Goal: Task Accomplishment & Management: Complete application form

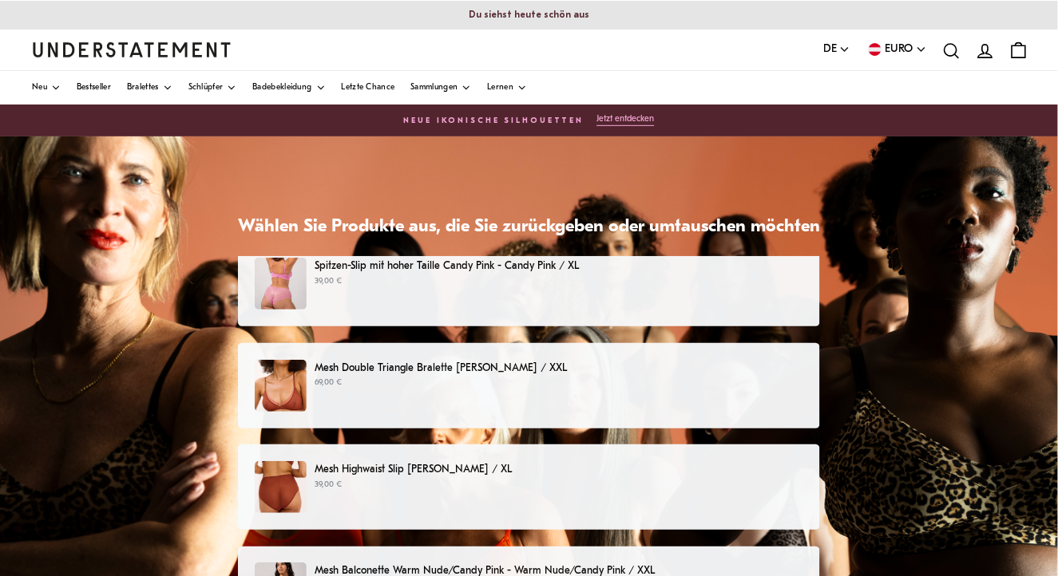
scroll to position [18, 0]
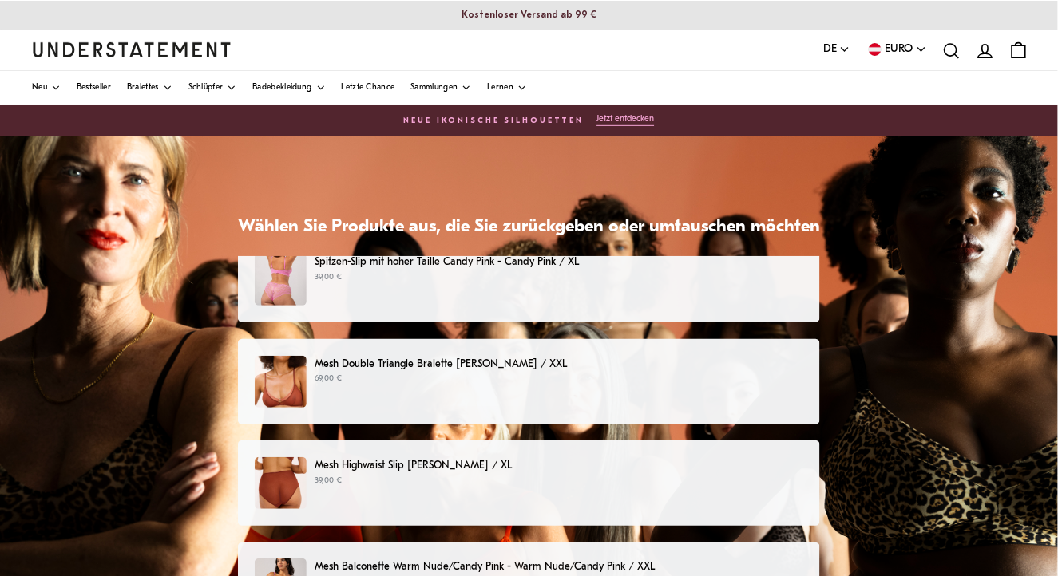
click at [312, 358] on div "Mesh Double Triangle Bralette Rost - Rost / XXL 69,00 €" at bounding box center [529, 382] width 548 height 52
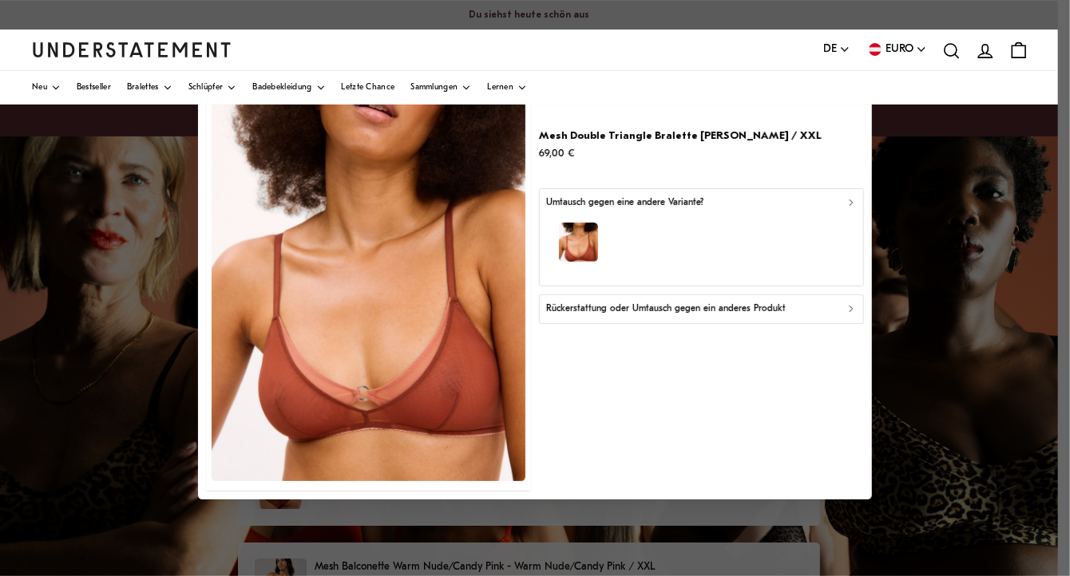
click at [849, 310] on icon "button" at bounding box center [850, 309] width 11 height 11
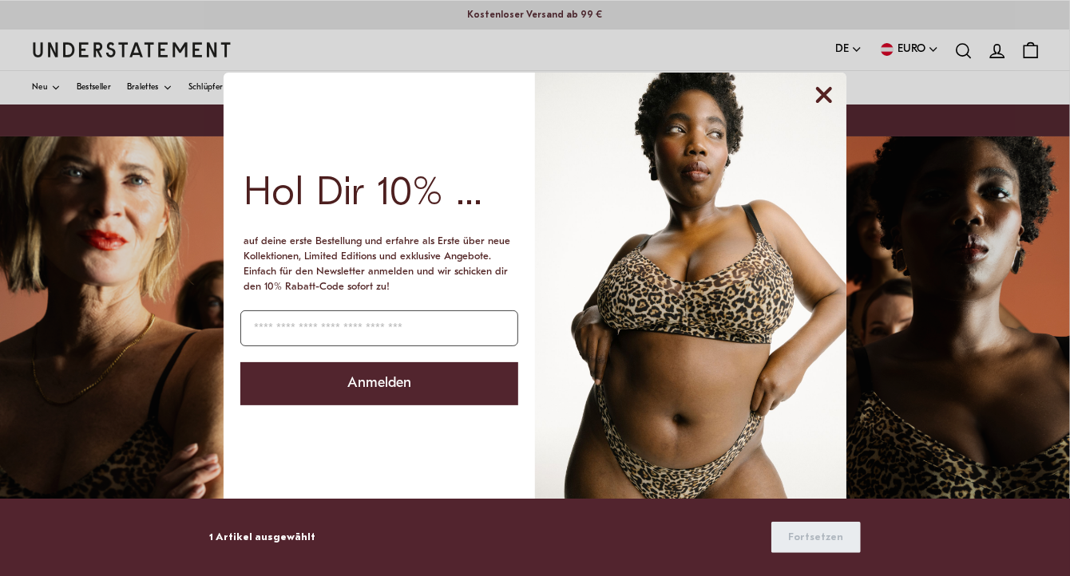
click at [828, 100] on icon "Dialogfeld schließen" at bounding box center [824, 95] width 13 height 13
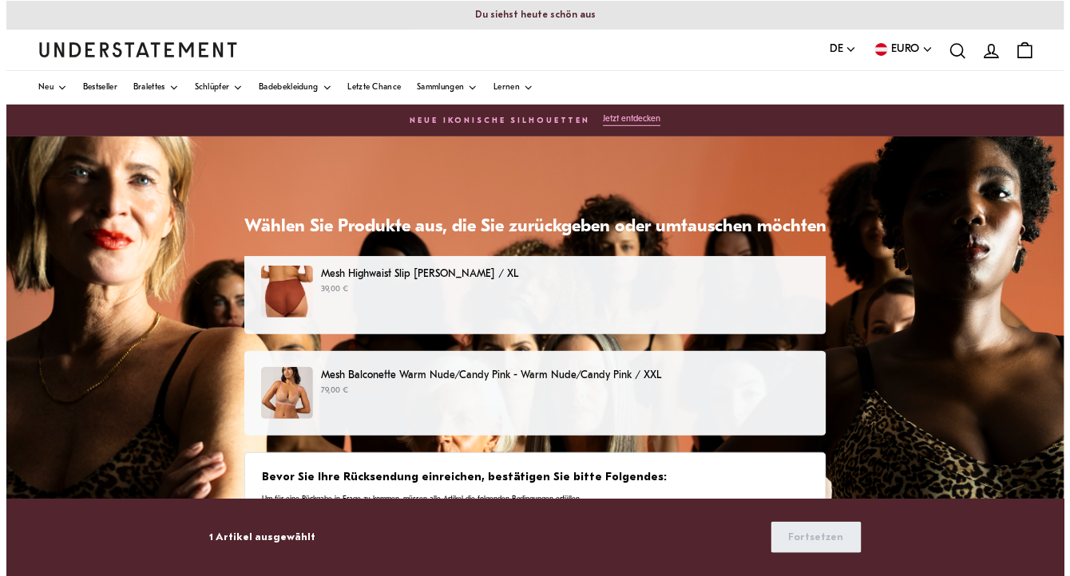
scroll to position [225, 0]
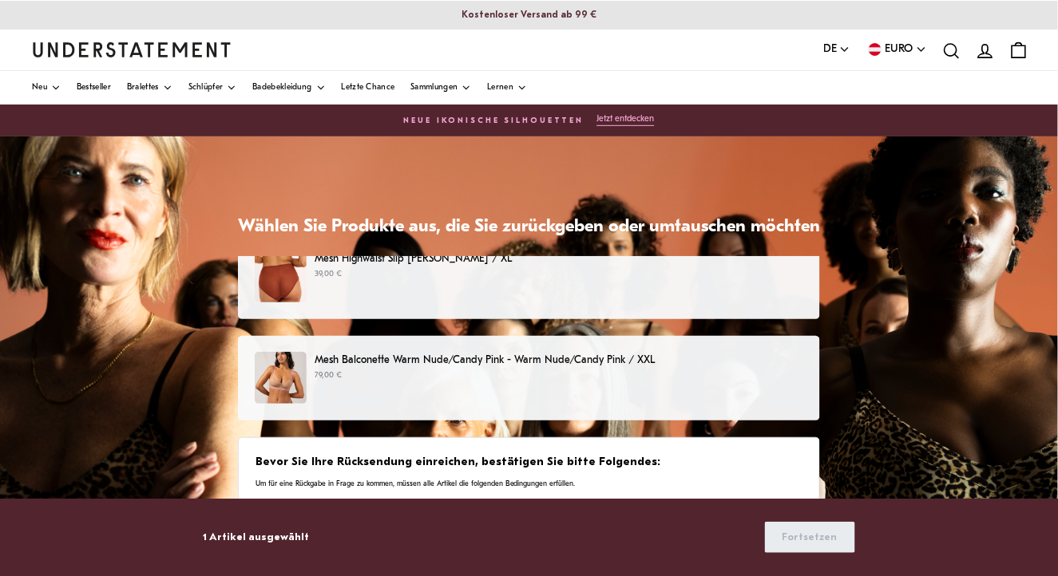
click at [370, 361] on p "Mesh Balconette Warm Nude/Candy Pink - Warm Nude/Candy Pink / XXL" at bounding box center [559, 360] width 489 height 17
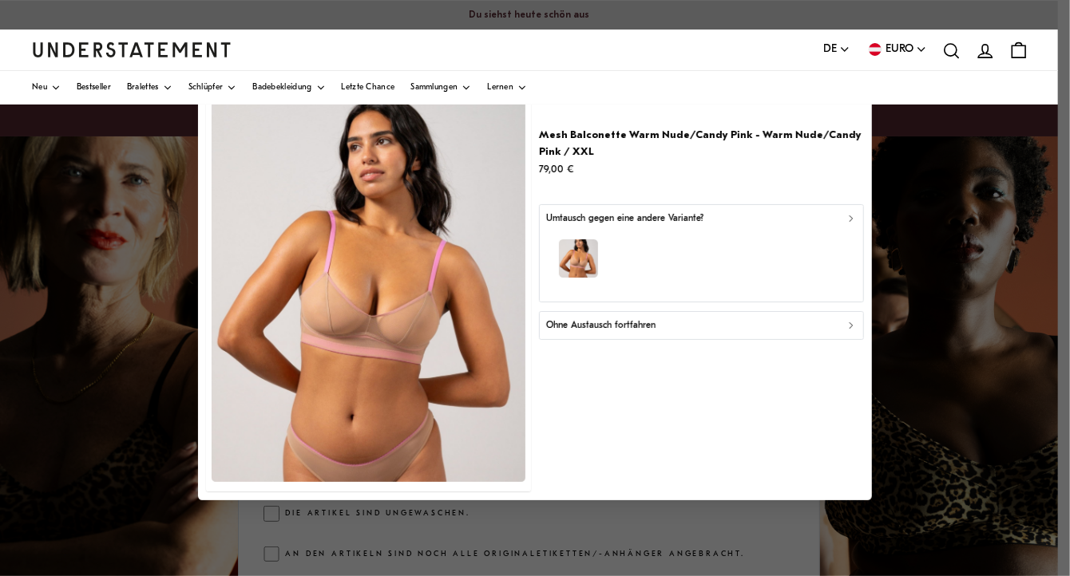
click at [849, 323] on icon "button" at bounding box center [850, 325] width 11 height 11
click at [849, 218] on icon "button" at bounding box center [850, 218] width 11 height 11
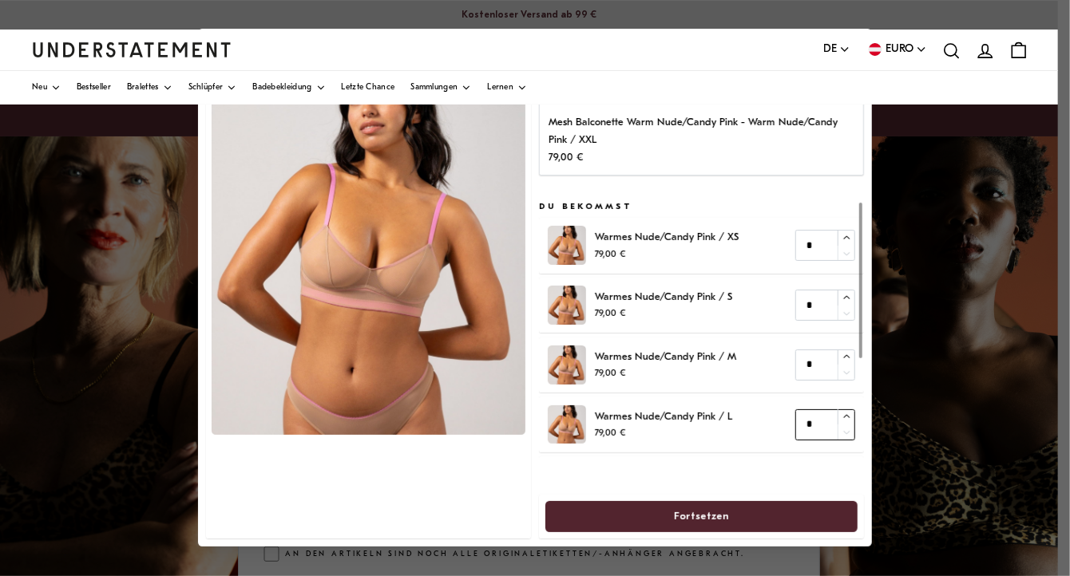
type input "*"
click at [842, 416] on icon "button" at bounding box center [846, 418] width 10 height 10
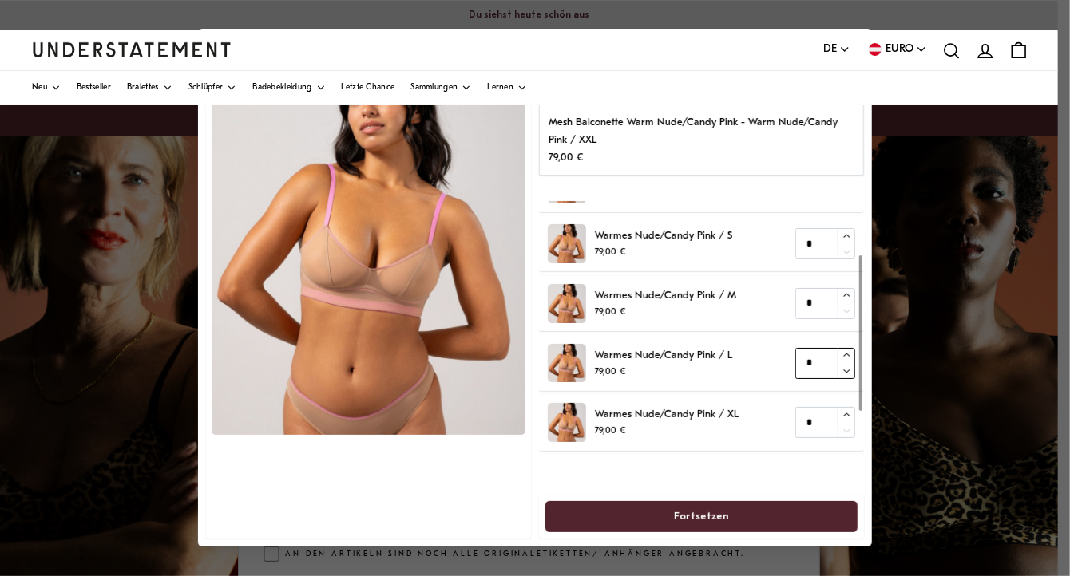
scroll to position [88, 0]
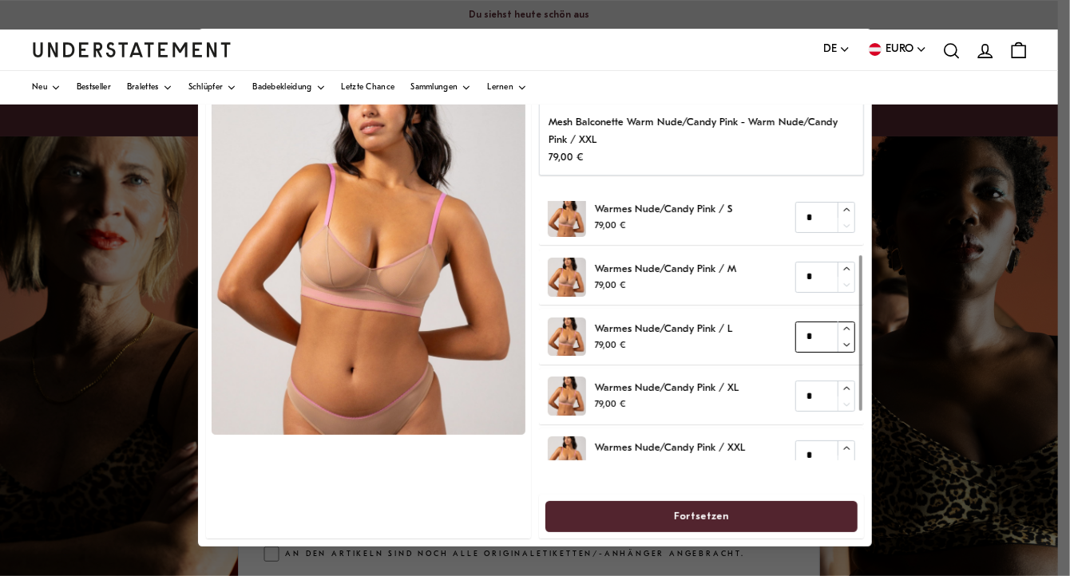
click at [862, 406] on div at bounding box center [860, 333] width 4 height 156
click at [688, 514] on span "Fortsetzen" at bounding box center [701, 517] width 55 height 30
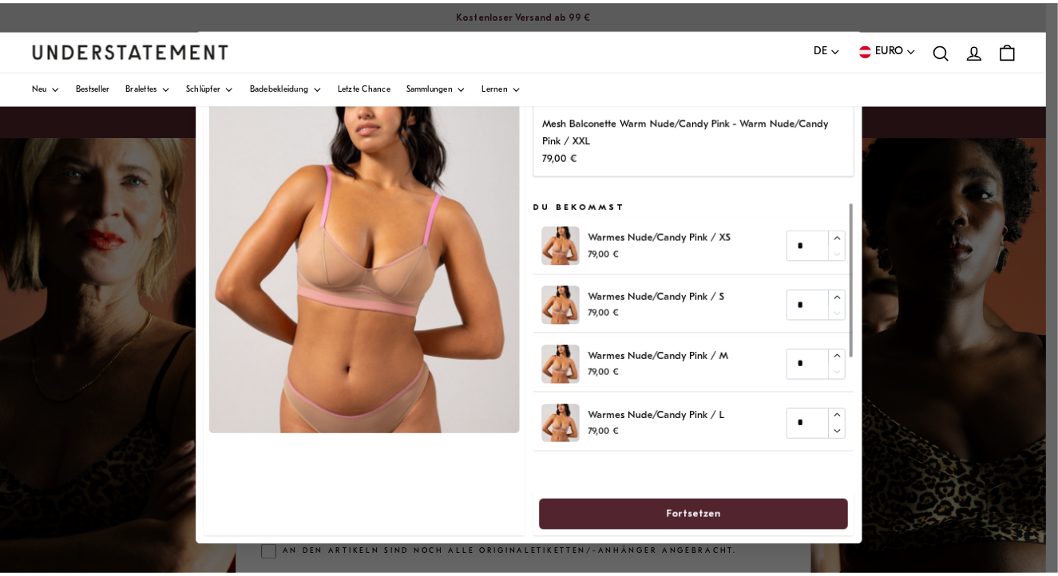
scroll to position [80, 0]
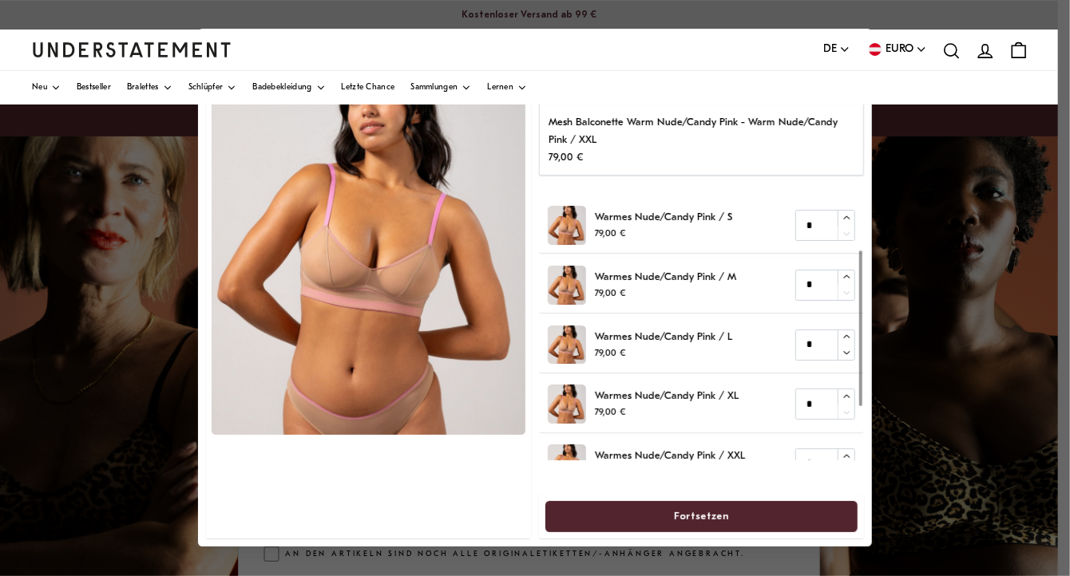
click at [782, 512] on span "Fortsetzen" at bounding box center [701, 517] width 277 height 30
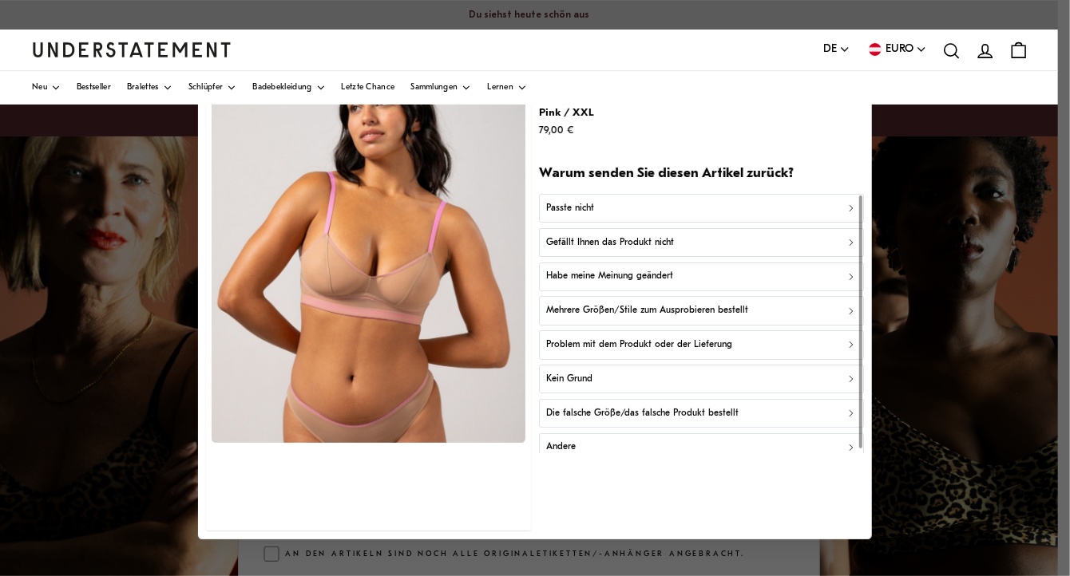
click at [849, 208] on icon "button" at bounding box center [850, 209] width 3 height 6
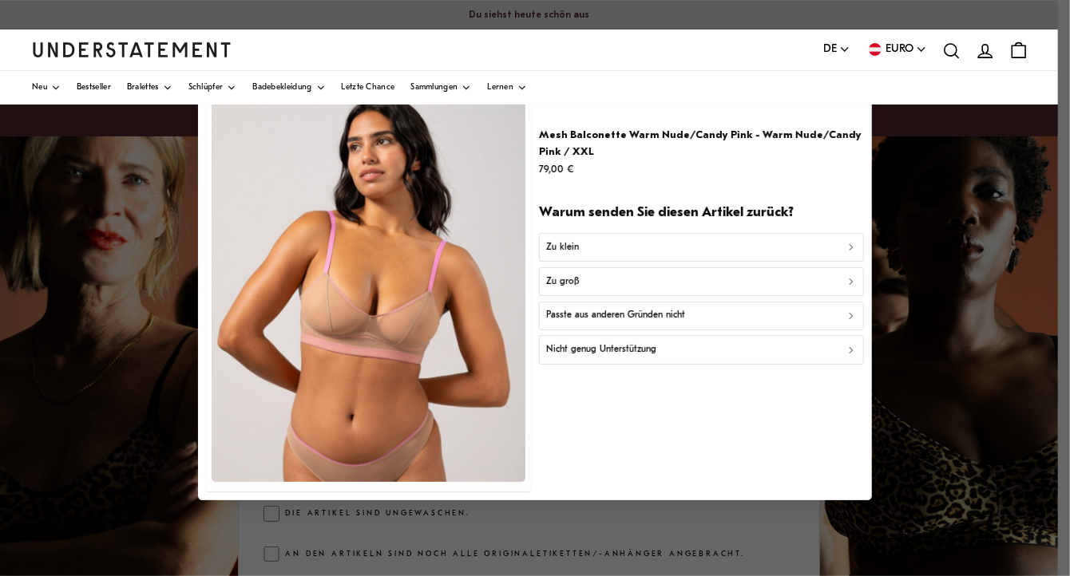
click at [845, 278] on icon "button" at bounding box center [850, 281] width 11 height 11
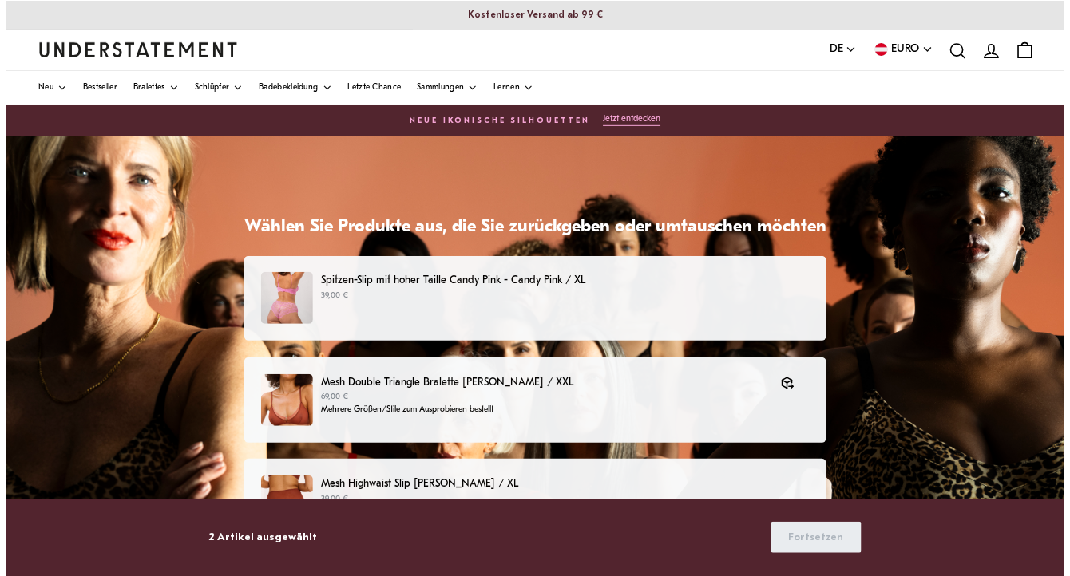
scroll to position [80, 0]
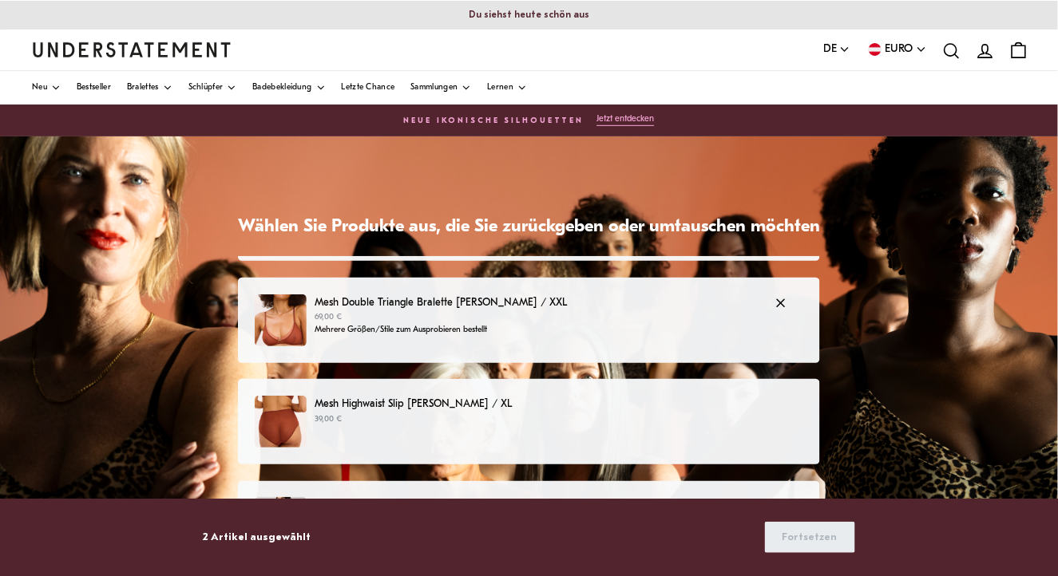
click at [535, 305] on p "Mesh Double Triangle Bralette [PERSON_NAME] / XXL" at bounding box center [537, 303] width 444 height 17
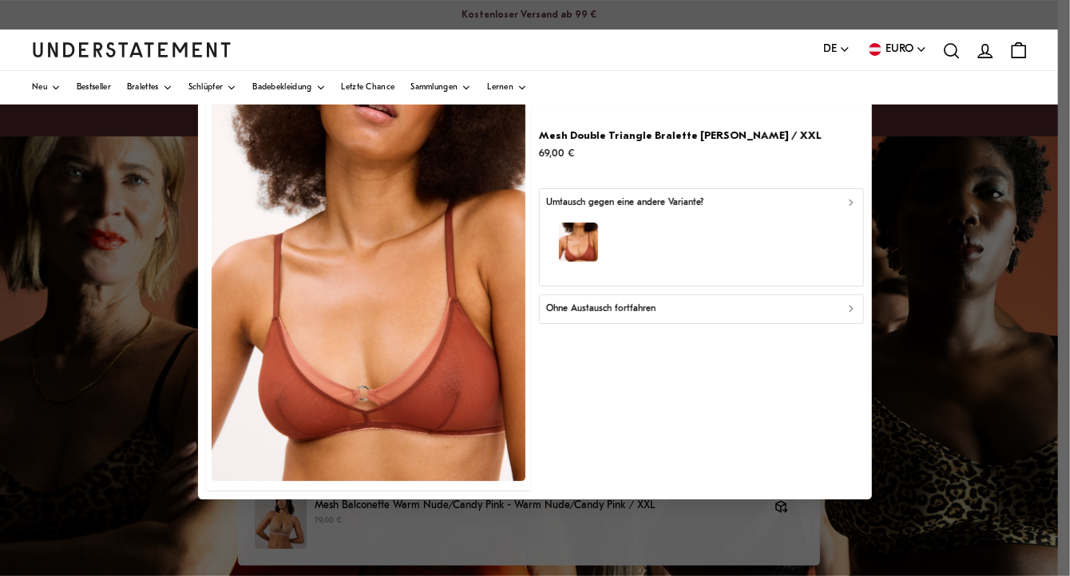
click at [849, 205] on icon "button" at bounding box center [850, 202] width 11 height 11
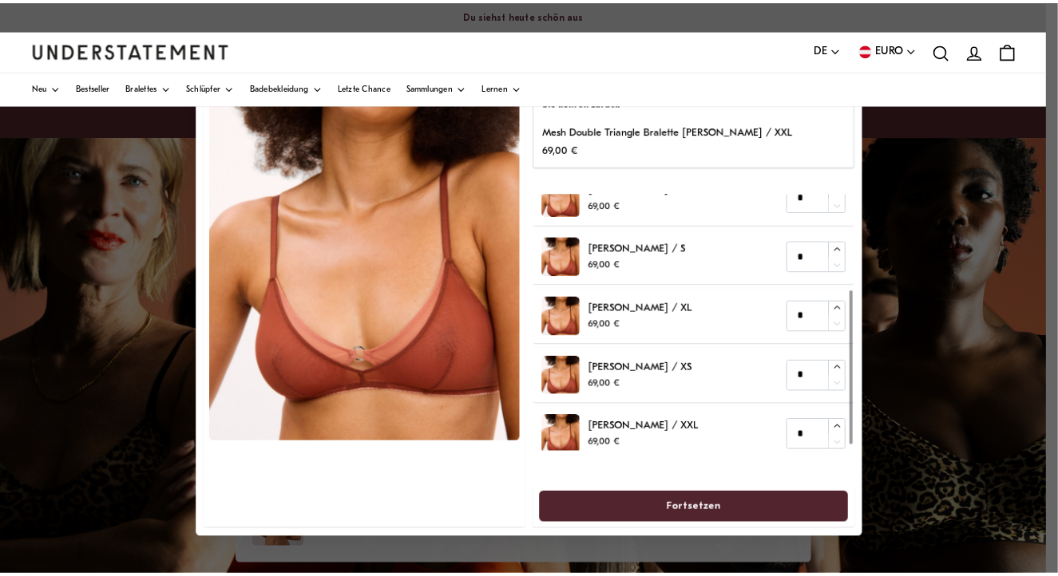
scroll to position [171, 0]
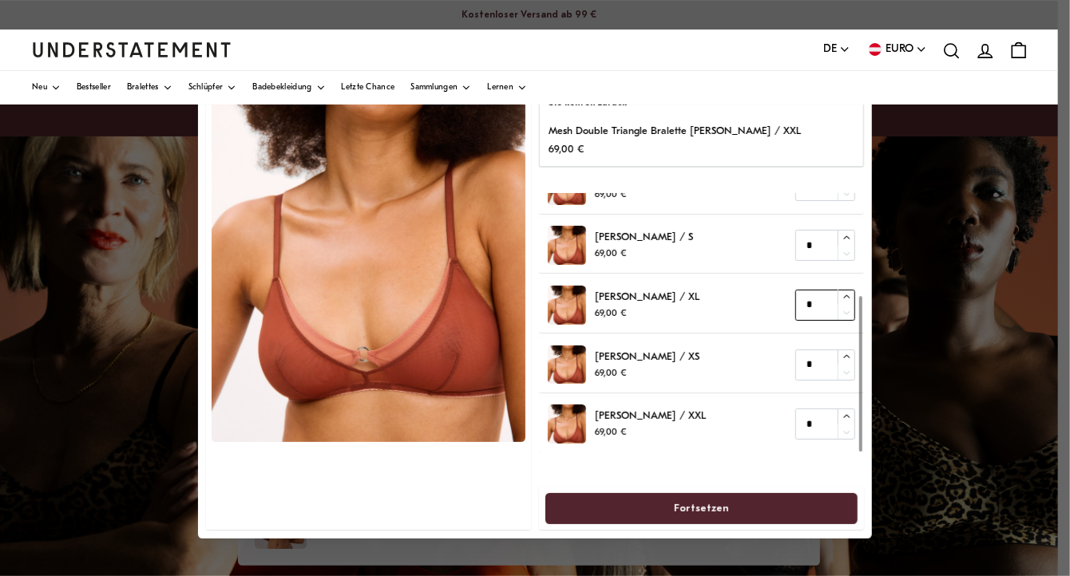
type input "*"
click at [845, 295] on icon "button" at bounding box center [846, 298] width 10 height 10
click at [709, 501] on span "Fortsetzen" at bounding box center [701, 509] width 55 height 30
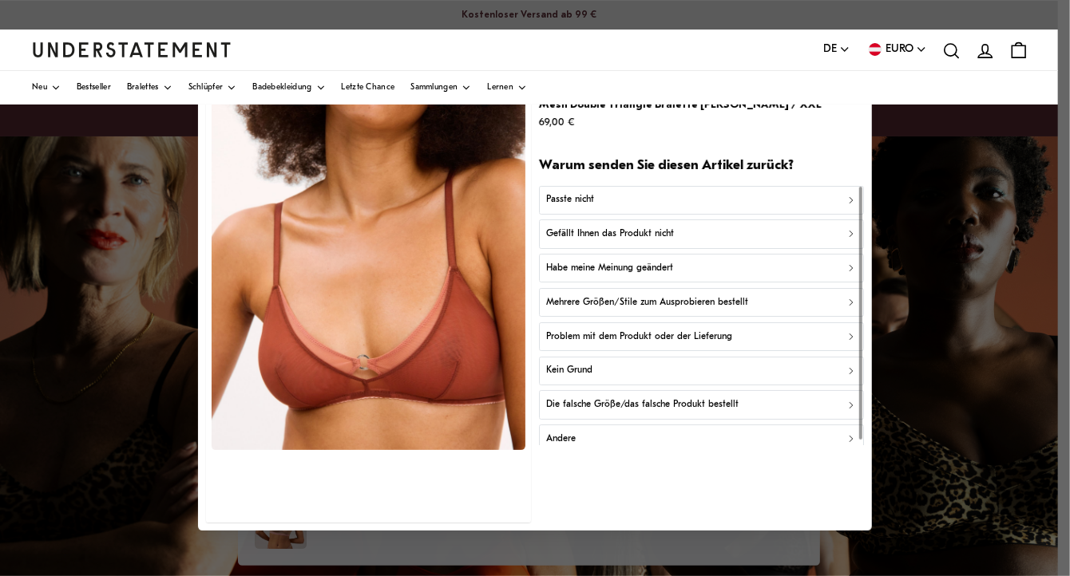
click at [845, 399] on div "Die falsche Größe/das falsche Produkt bestellt" at bounding box center [701, 405] width 311 height 15
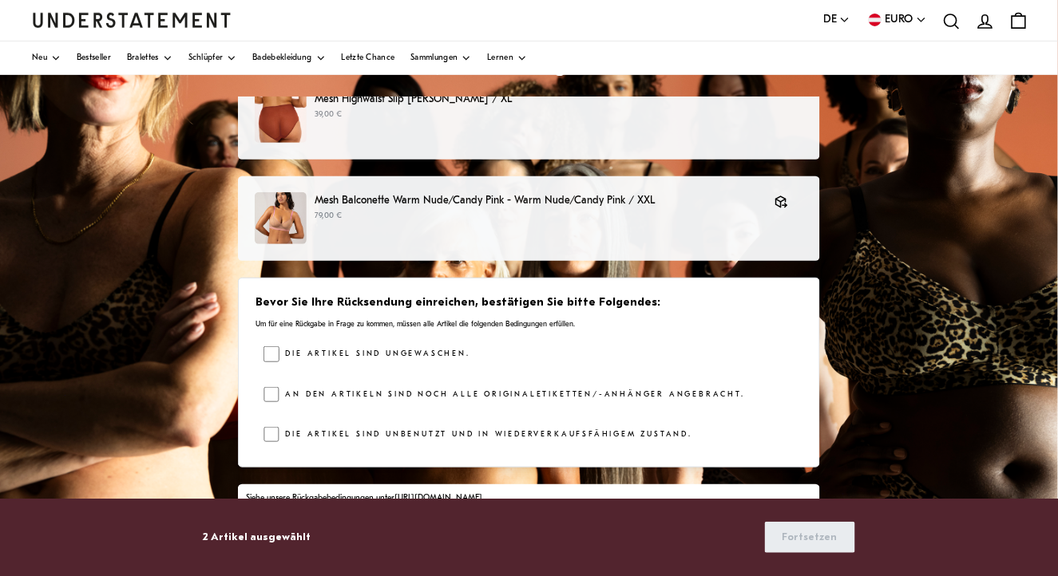
scroll to position [240, 0]
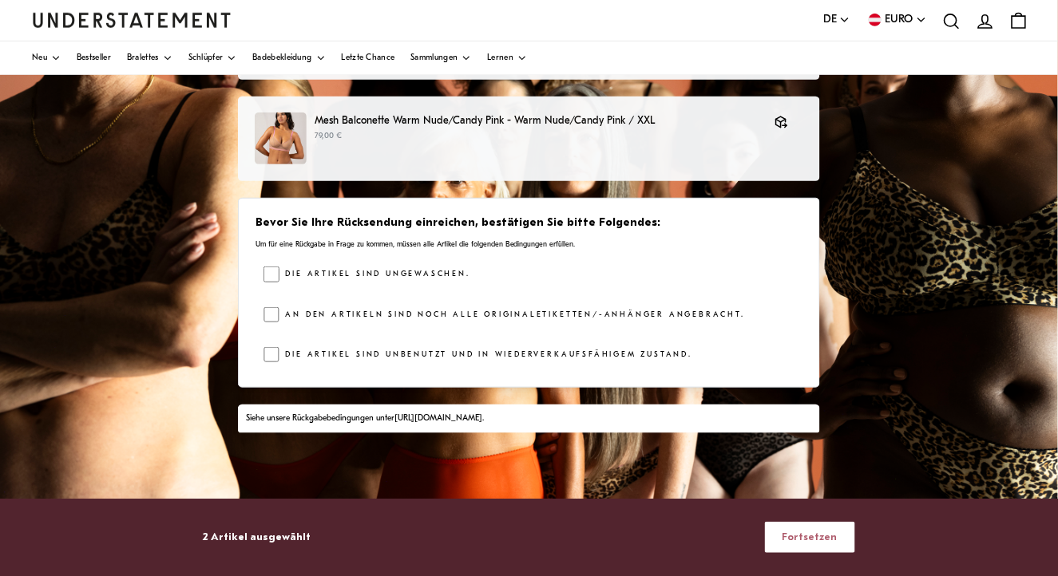
click at [791, 544] on span "Fortsetzen" at bounding box center [809, 538] width 55 height 30
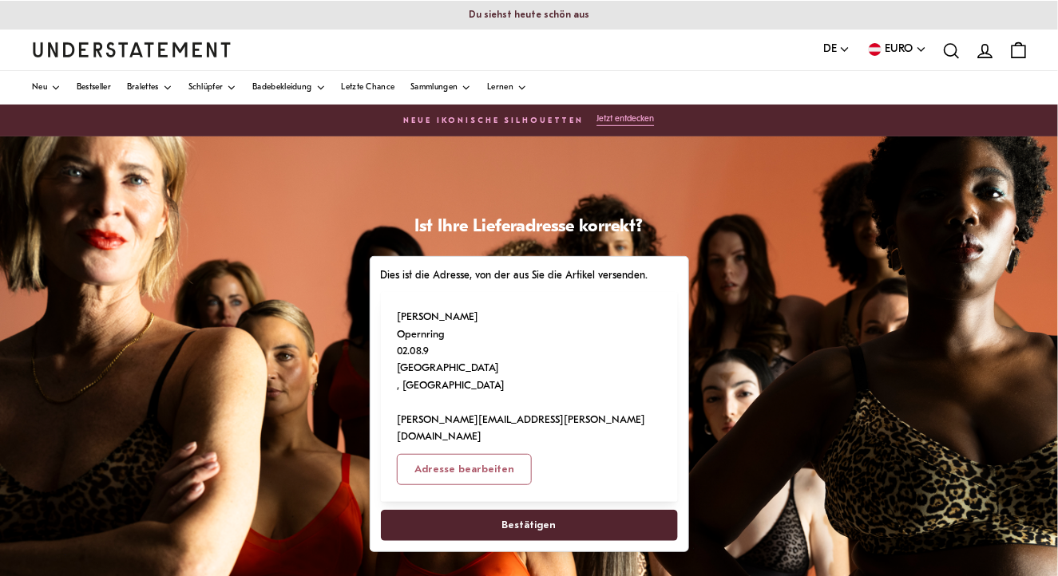
click at [493, 511] on span "Bestätigen" at bounding box center [529, 526] width 262 height 30
select select "**"
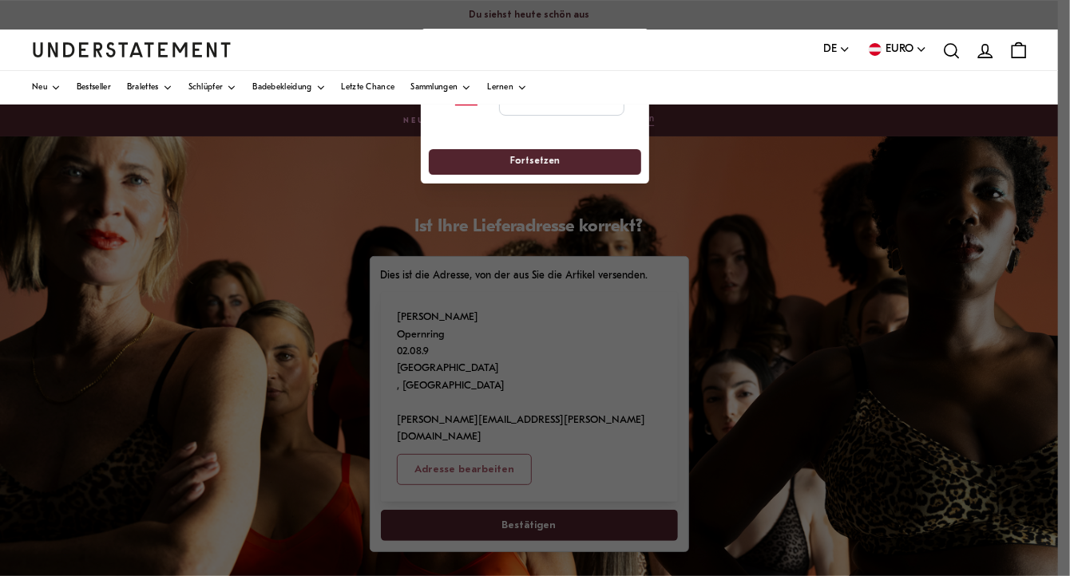
drag, startPoint x: 1063, startPoint y: 397, endPoint x: 1056, endPoint y: 382, distance: 16.1
click at [1056, 382] on div at bounding box center [535, 288] width 1070 height 576
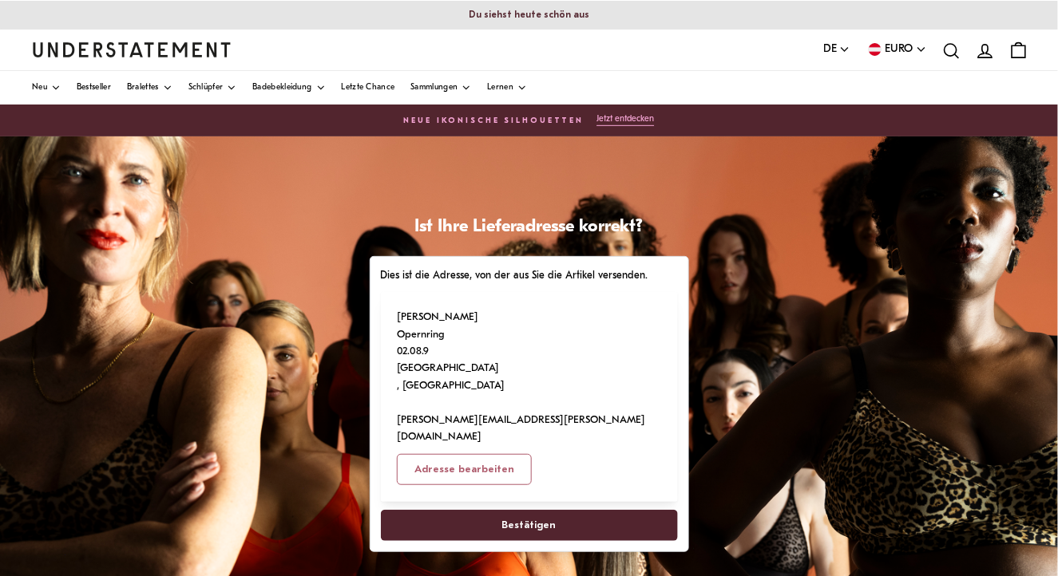
drag, startPoint x: 834, startPoint y: 373, endPoint x: 738, endPoint y: 457, distance: 128.4
click at [738, 457] on div "Ist Ihre Lieferadresse korrekt? Dies ist die Adresse, von der aus Sie die Artik…" at bounding box center [529, 536] width 1058 height 798
drag, startPoint x: 429, startPoint y: 349, endPoint x: 419, endPoint y: 349, distance: 9.6
click at [419, 349] on p "Agnes Mezei Opernring 02.08.9 1010 Wien , Österreich agnes.mezei@zaehnezeigen.at" at bounding box center [528, 377] width 263 height 137
click at [494, 352] on p "Agnes Mezei Opernring 02.08.9 1010 Wien , Österreich agnes.mezei@zaehnezeigen.at" at bounding box center [528, 377] width 263 height 137
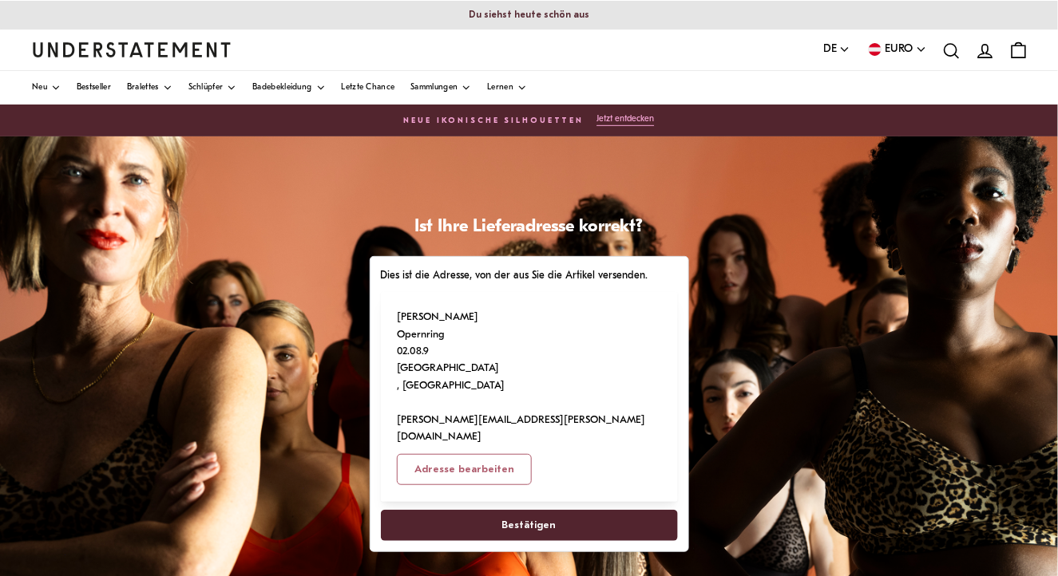
click at [491, 455] on span "Adresse bearbeiten" at bounding box center [464, 470] width 100 height 30
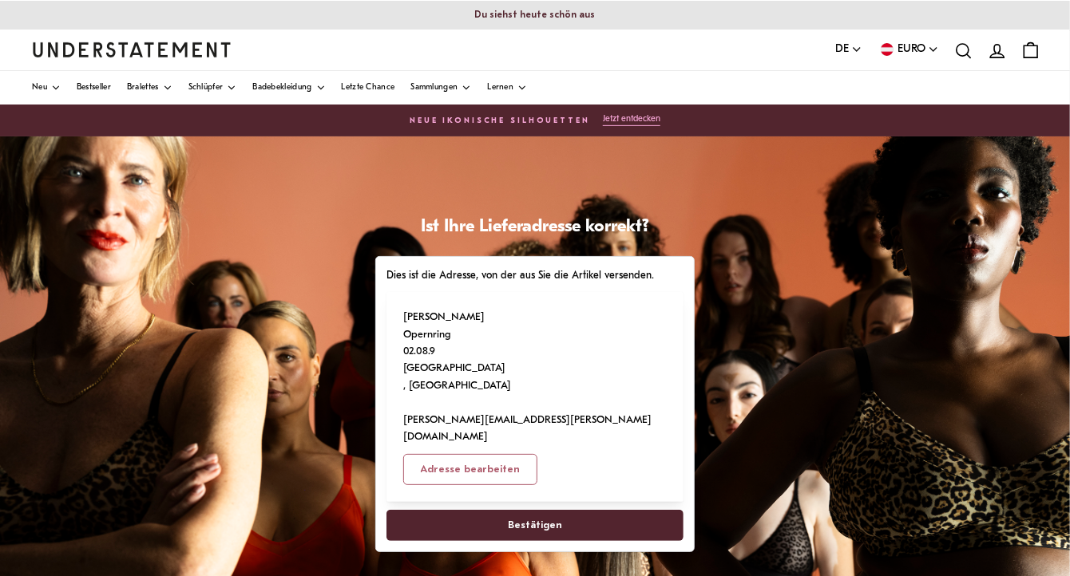
select select "**"
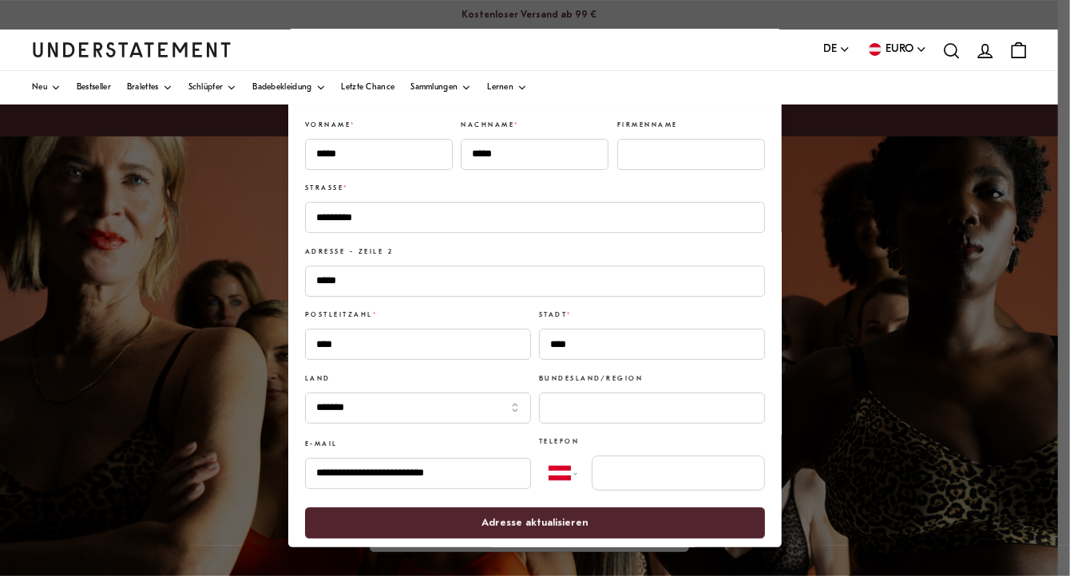
click at [548, 520] on span "Adresse aktualisieren" at bounding box center [534, 524] width 107 height 30
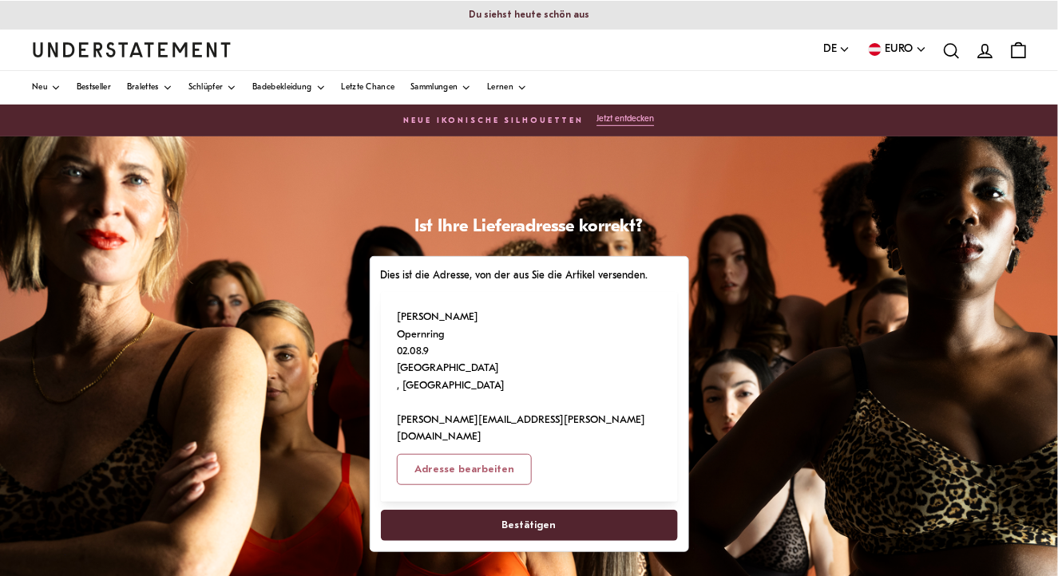
click at [548, 520] on span "Bestätigen" at bounding box center [529, 526] width 54 height 30
click at [540, 511] on span "Bestätigen" at bounding box center [529, 526] width 54 height 30
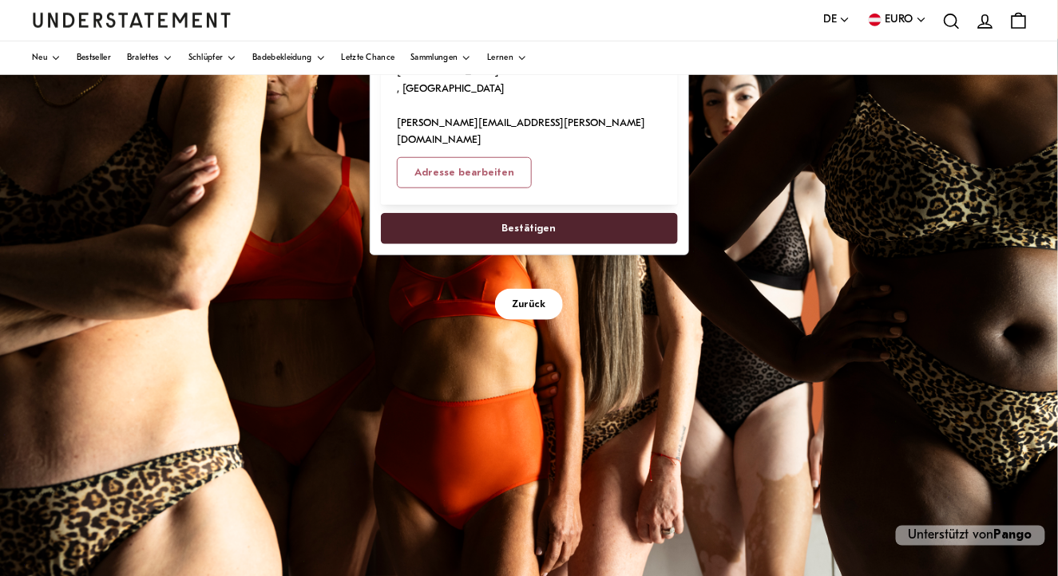
scroll to position [319, 0]
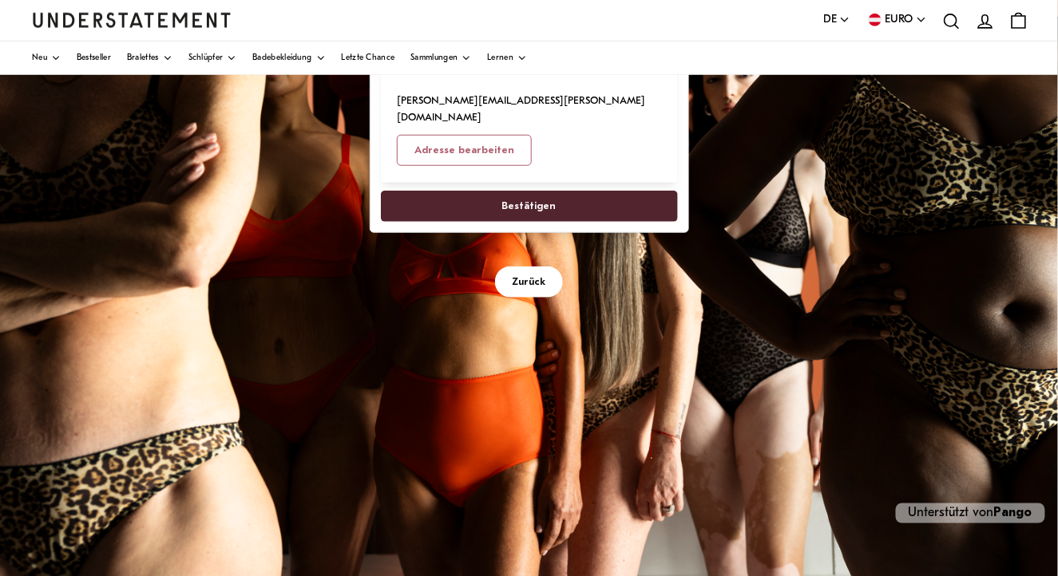
click at [530, 192] on span "Bestätigen" at bounding box center [529, 207] width 54 height 30
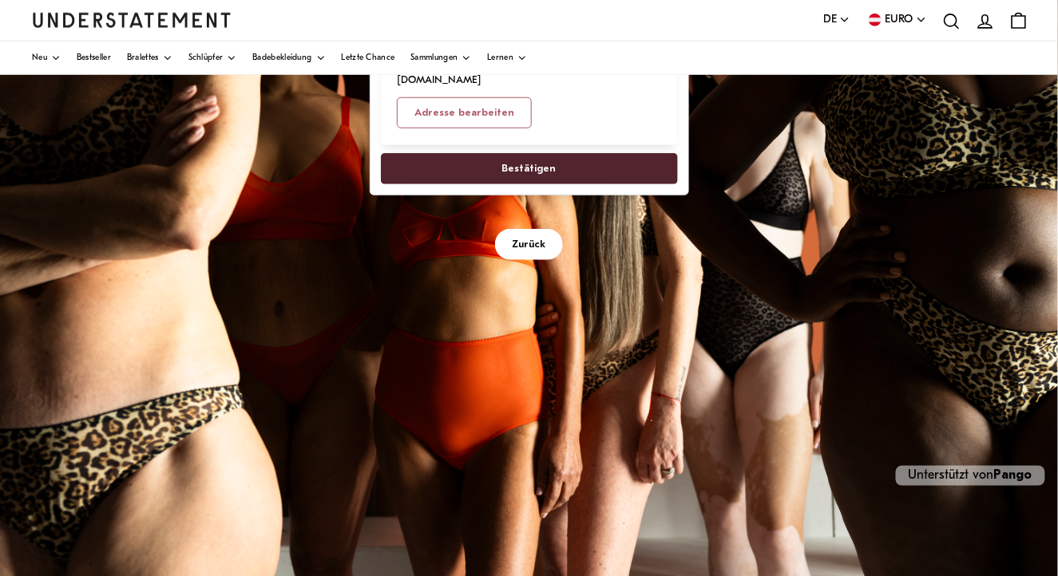
scroll to position [358, 0]
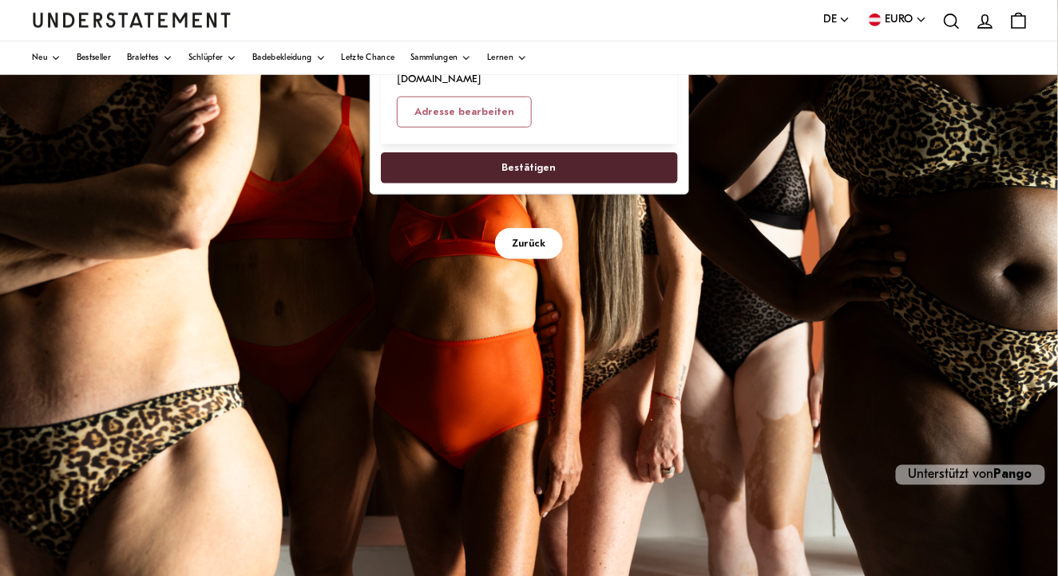
click at [513, 153] on span "Bestätigen" at bounding box center [529, 168] width 54 height 30
click at [518, 153] on span "Bestätigen" at bounding box center [529, 168] width 54 height 30
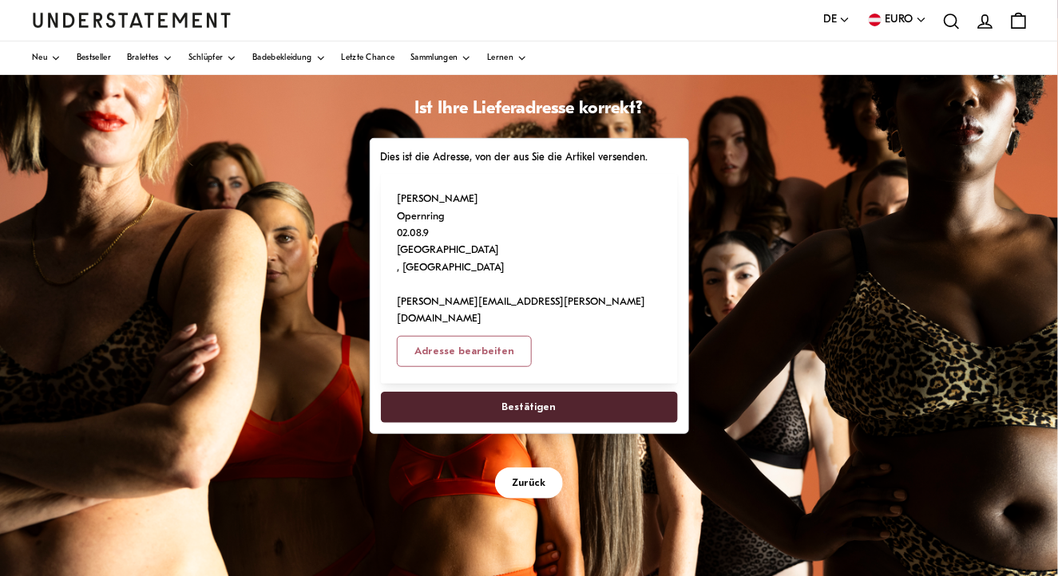
scroll to position [38, 0]
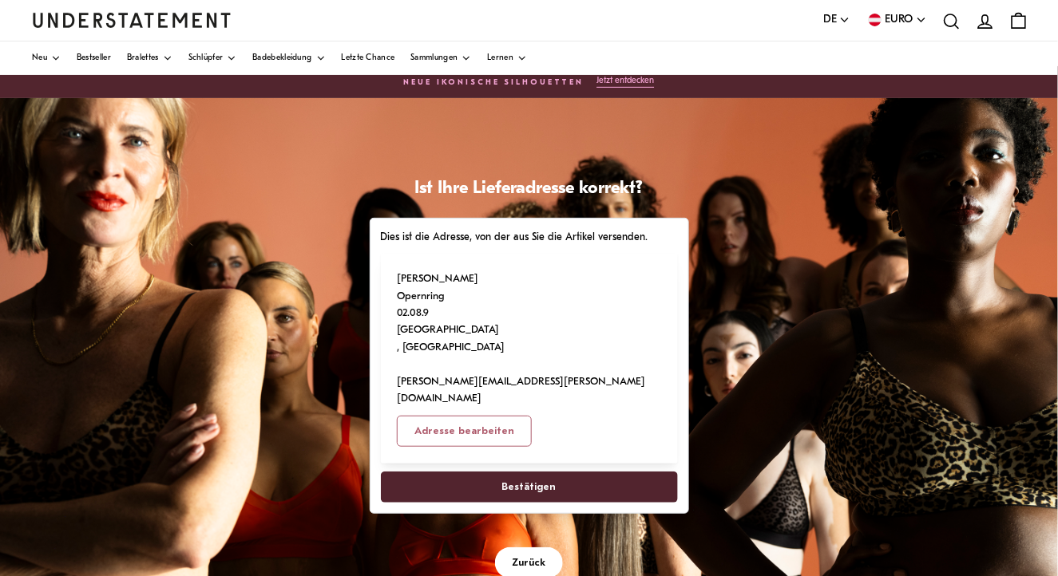
click at [486, 473] on span "Bestätigen" at bounding box center [529, 488] width 262 height 30
click at [529, 473] on span "Bestätigen" at bounding box center [529, 488] width 54 height 30
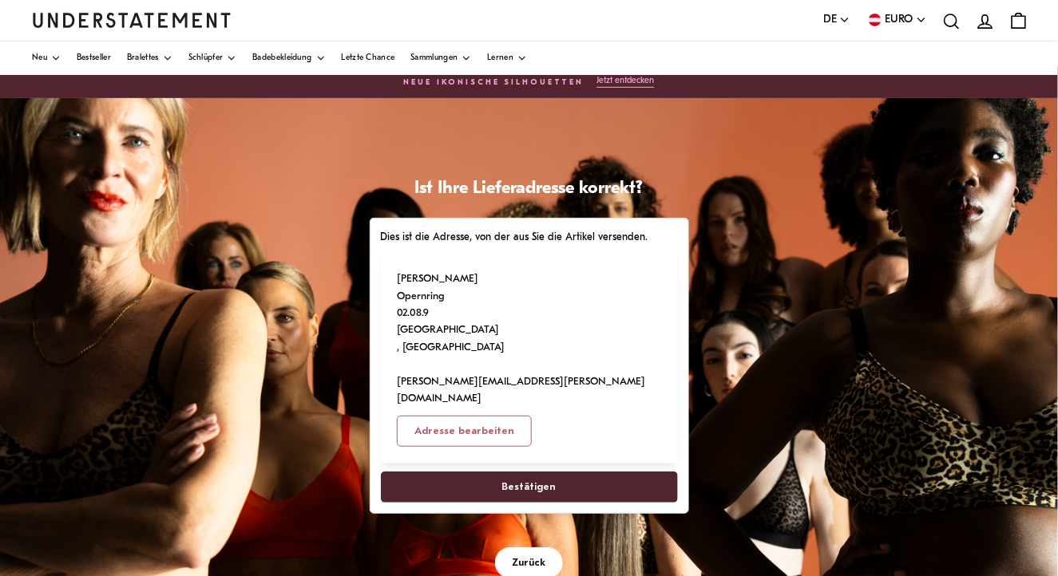
click at [529, 473] on span "Bestätigen" at bounding box center [529, 488] width 54 height 30
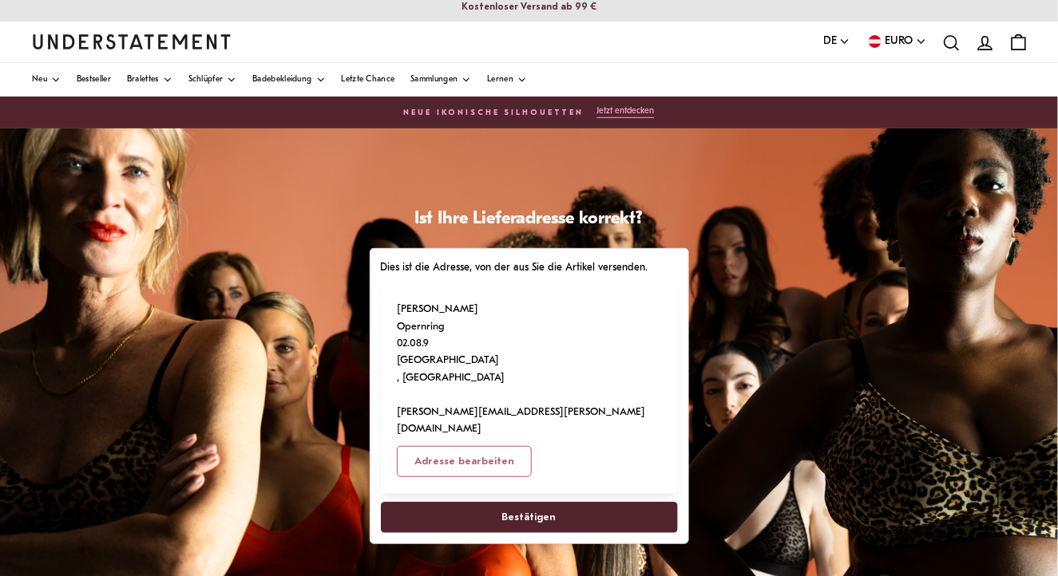
scroll to position [0, 0]
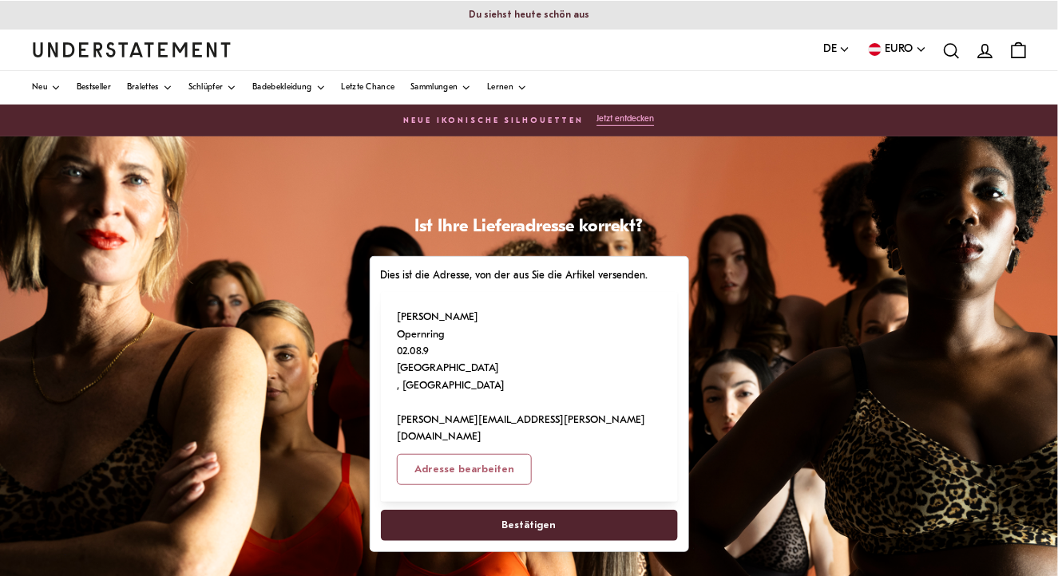
click at [521, 511] on span "Bestätigen" at bounding box center [529, 526] width 54 height 30
click at [565, 511] on span "Bestätigen" at bounding box center [529, 526] width 262 height 30
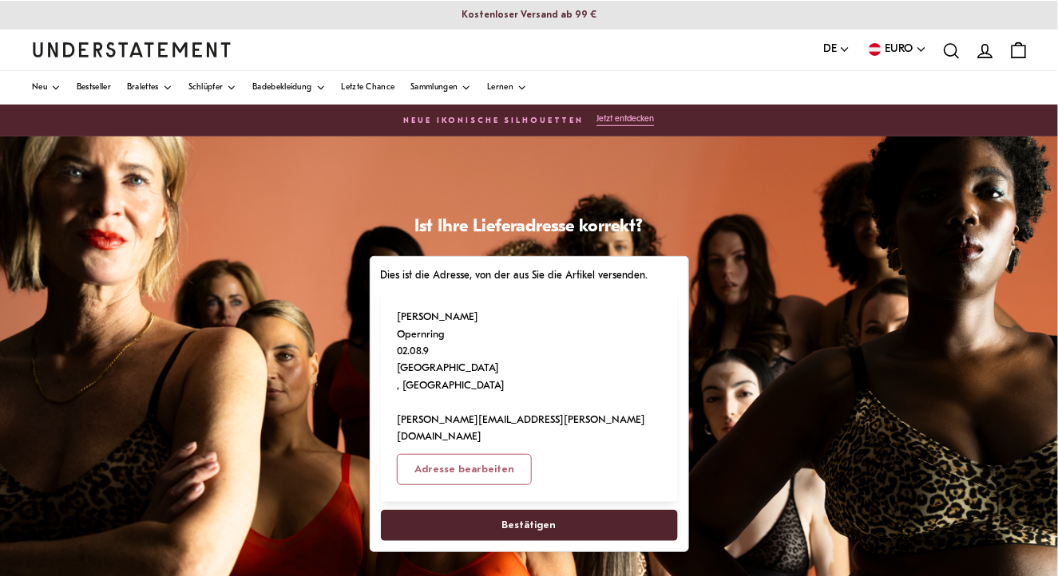
click at [565, 511] on span "Bestätigen" at bounding box center [529, 526] width 262 height 30
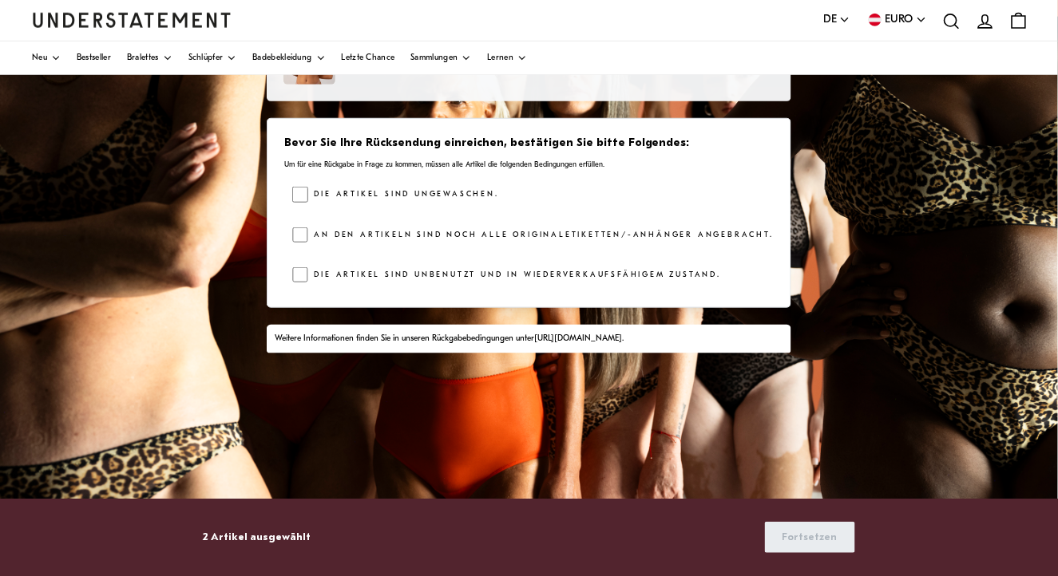
scroll to position [358, 0]
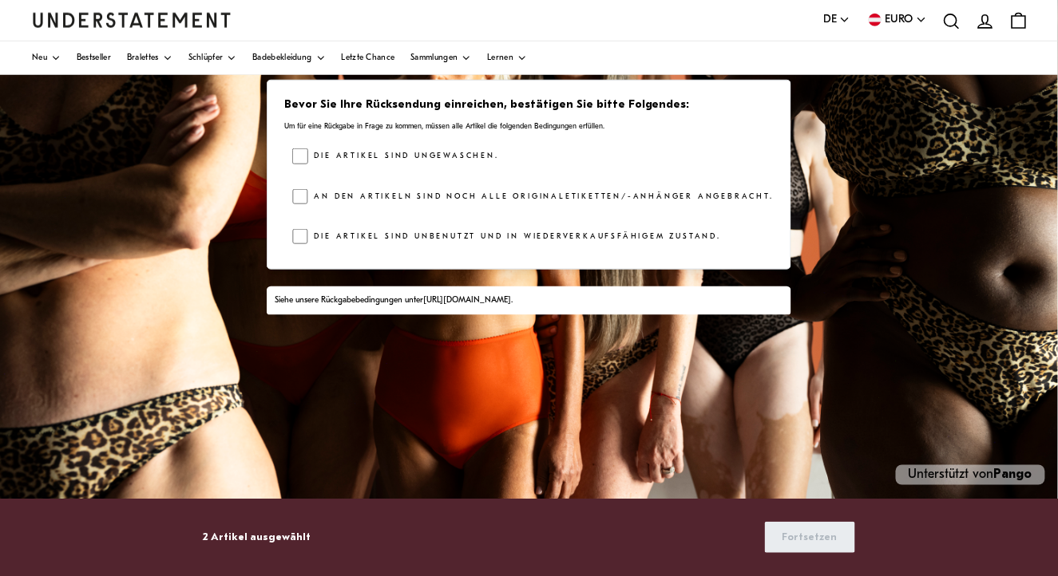
click at [303, 216] on div "Die Artikel sind ungewaschen. An den Artikeln sind noch alle Originaletiketten/…" at bounding box center [532, 200] width 481 height 104
click at [511, 296] on link "[URL][DOMAIN_NAME]" at bounding box center [467, 300] width 88 height 9
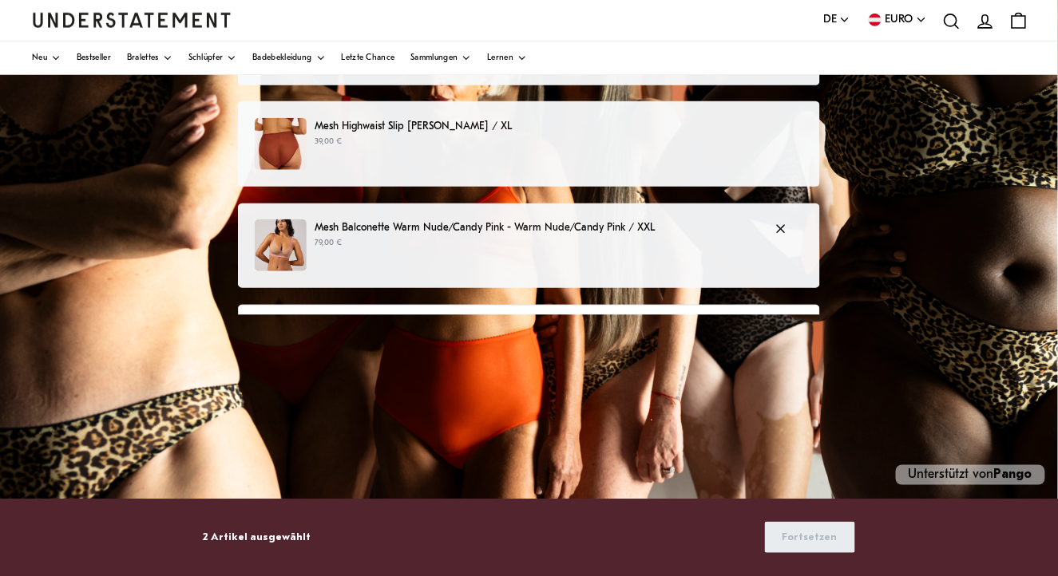
scroll to position [225, 0]
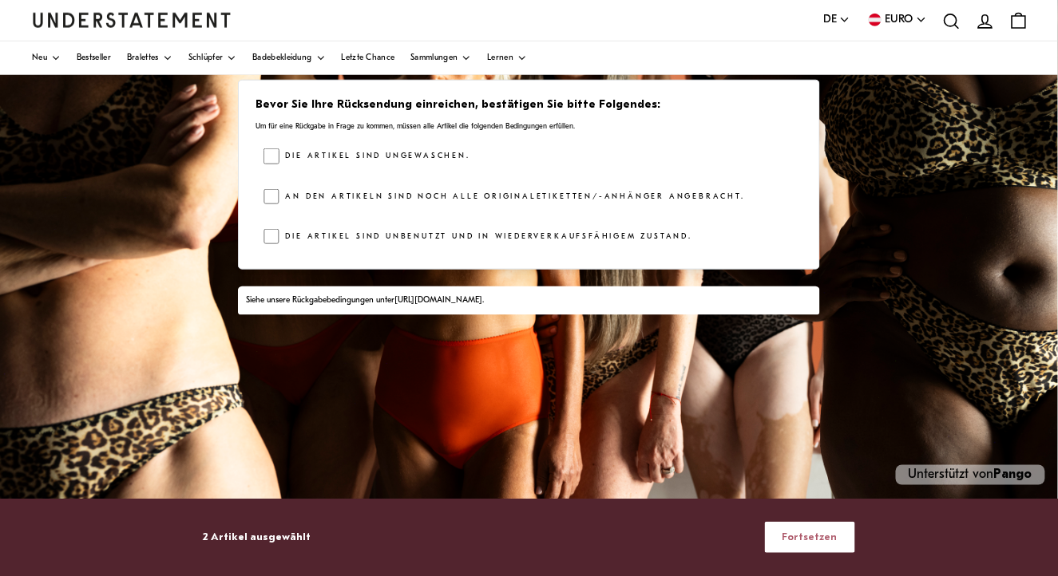
click at [814, 530] on span "Fortsetzen" at bounding box center [809, 538] width 55 height 30
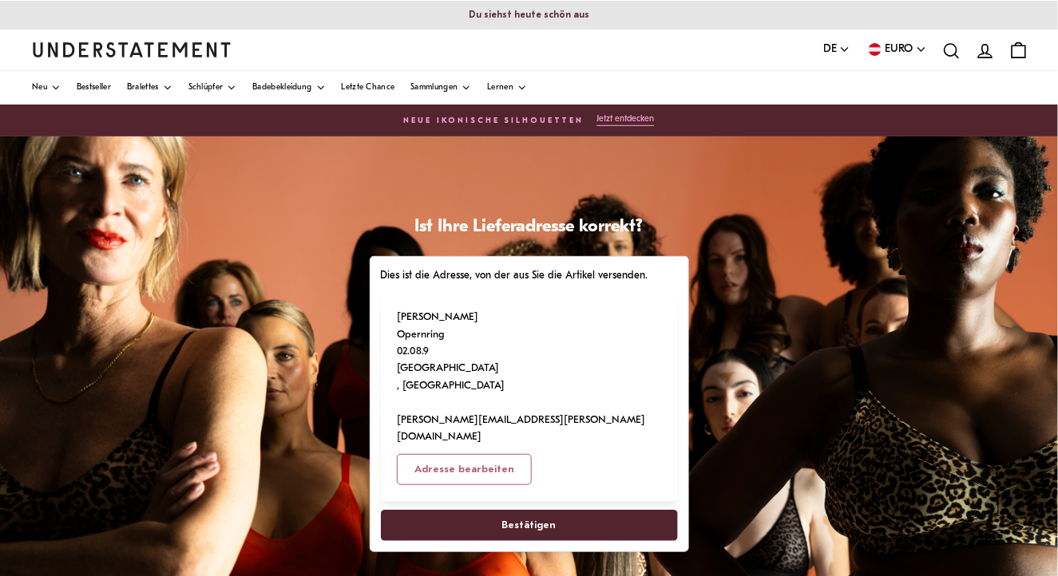
click at [526, 511] on span "Bestätigen" at bounding box center [529, 526] width 54 height 30
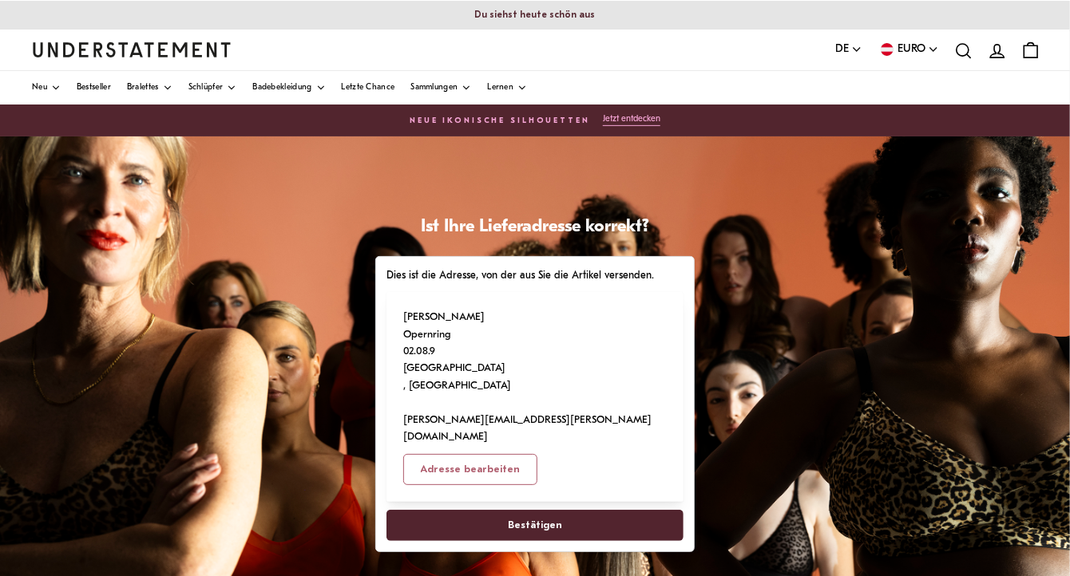
select select "**"
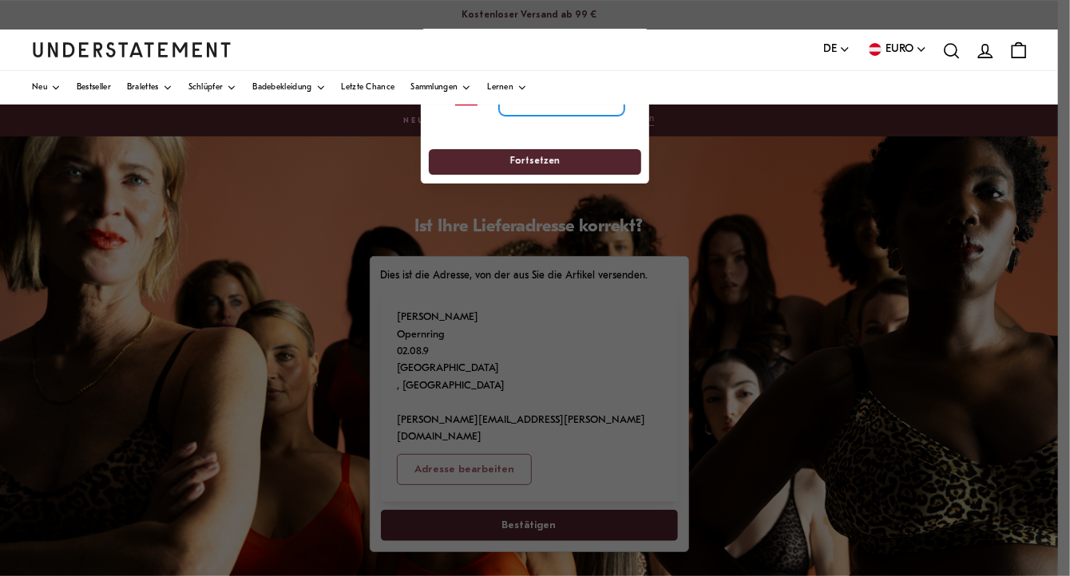
click at [504, 109] on input "tel" at bounding box center [561, 98] width 125 height 35
type input "**********"
click at [569, 160] on span "Fortsetzen" at bounding box center [534, 162] width 183 height 25
click at [539, 162] on span "Fortsetzen" at bounding box center [534, 162] width 49 height 25
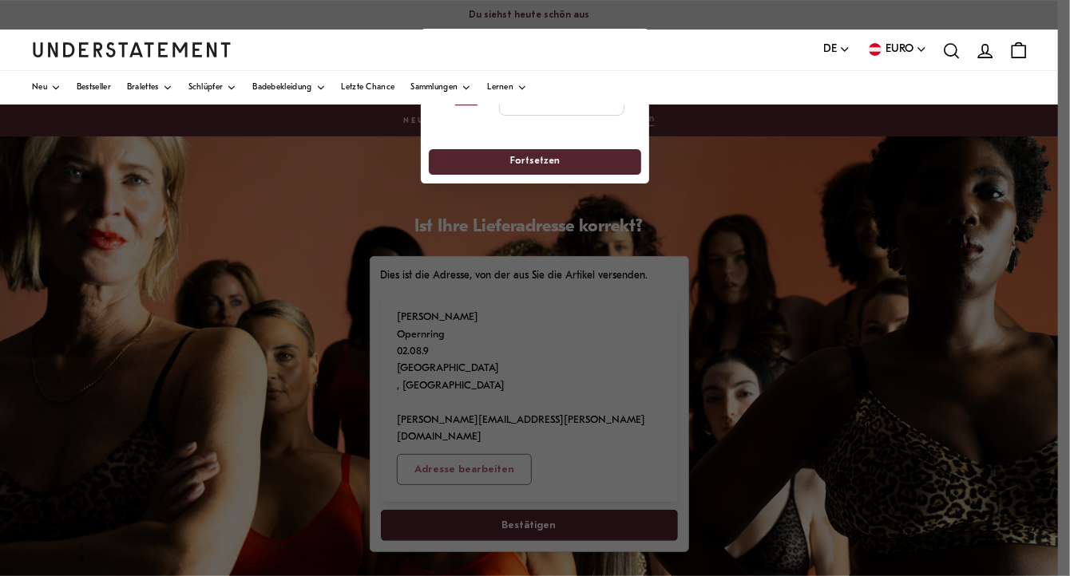
click at [539, 162] on span "Fortsetzen" at bounding box center [534, 162] width 49 height 25
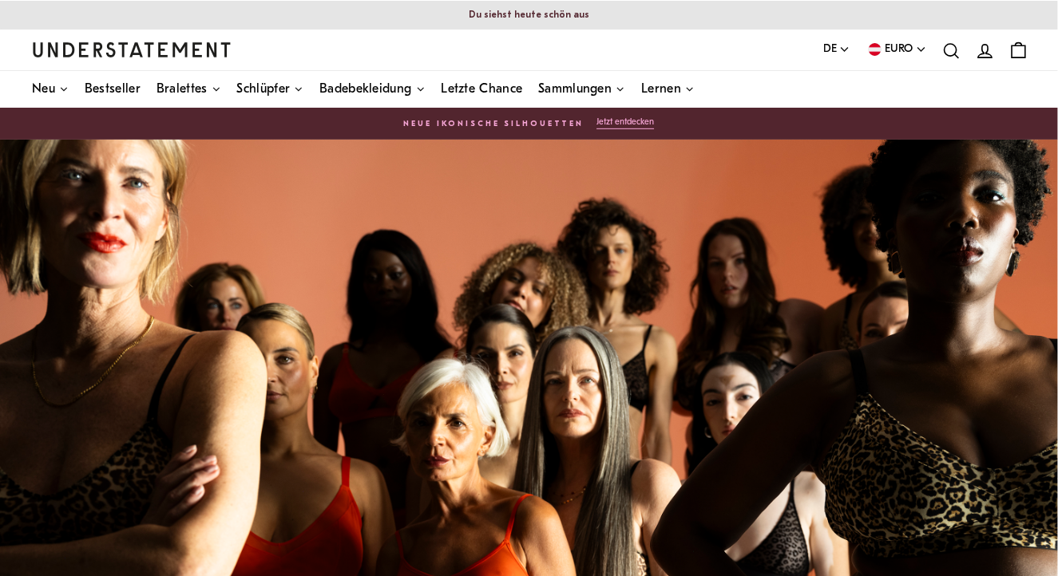
click at [539, 162] on div "Unterstützt von Pango" at bounding box center [529, 539] width 1058 height 798
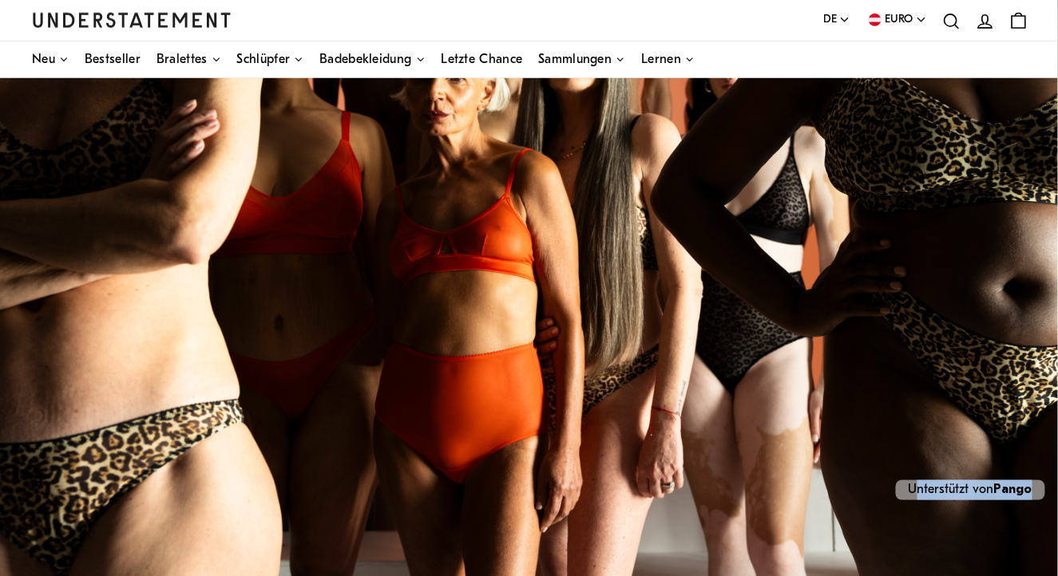
scroll to position [361, 0]
